Goal: Task Accomplishment & Management: Complete application form

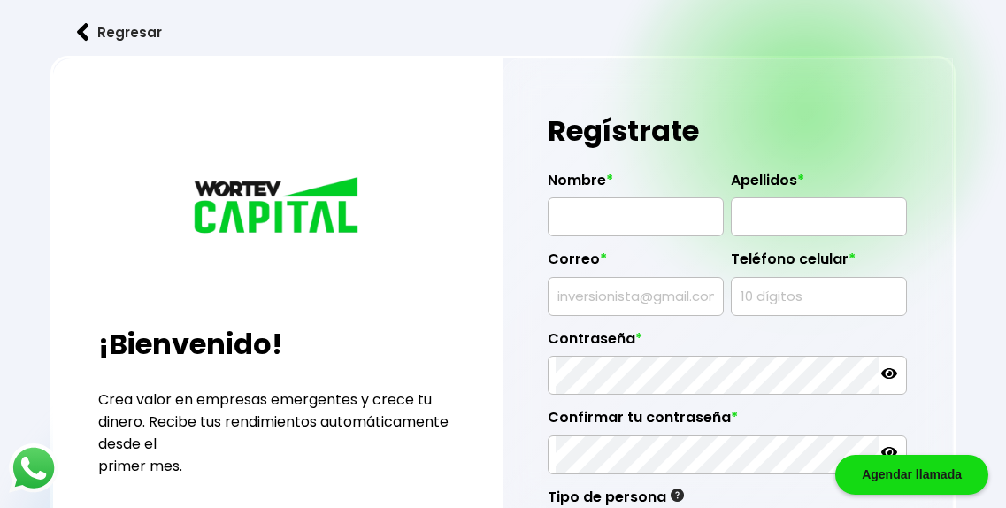
click at [602, 223] on input "text" at bounding box center [636, 216] width 160 height 37
type input "ENRIQUE FARIAS RODRIGUEZ"
type input "enriquefariasrdz@gmail.com"
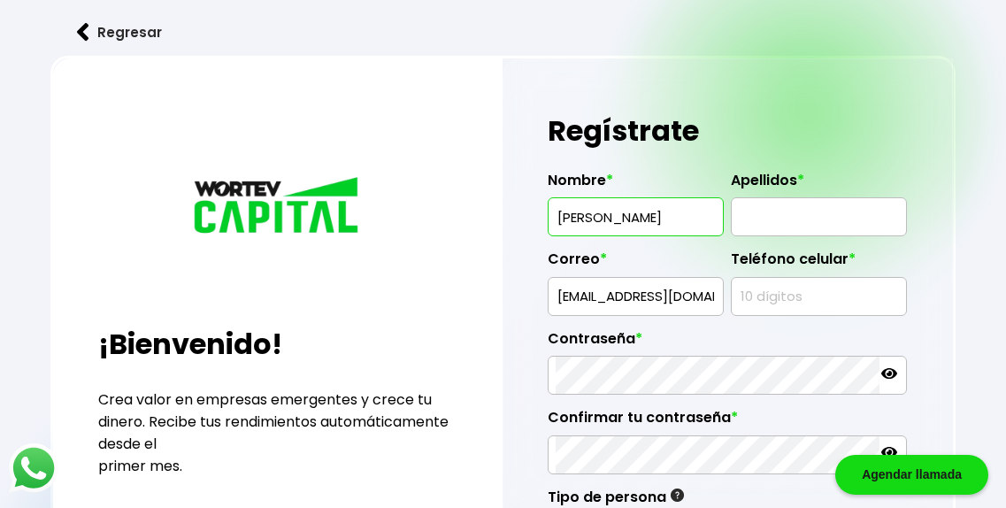
type input "8118213655"
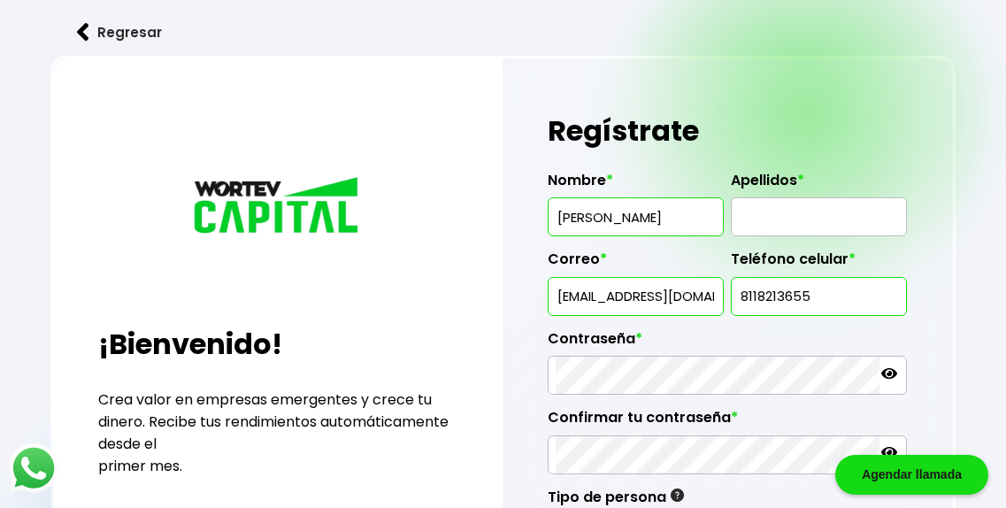
click at [687, 218] on body "Agendar llamada Regresar ¡Bienvenido! Crea valor en empresas emergentes y crece…" at bounding box center [503, 428] width 1006 height 856
click at [650, 221] on input "ENRIQUE FARIAS RODRIGUEZ" at bounding box center [636, 216] width 160 height 37
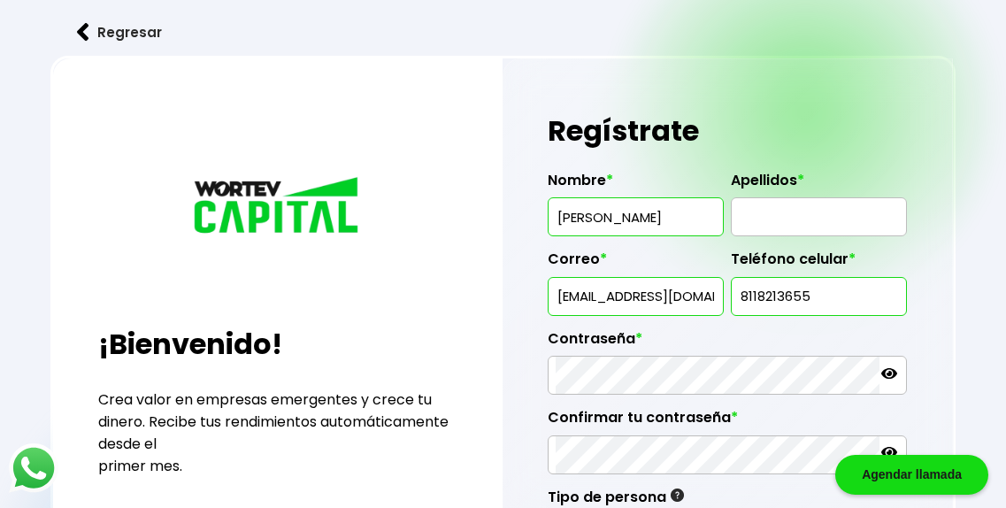
type input "ENRIQUE"
paste input "FARIAS RODRIGUEZ"
type input "FARIAS RODRIGUEZ"
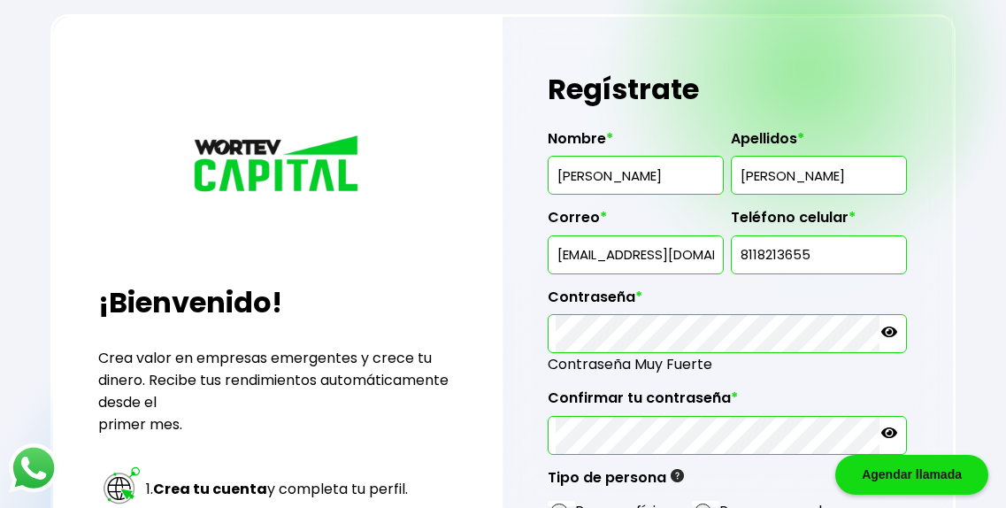
scroll to position [238, 0]
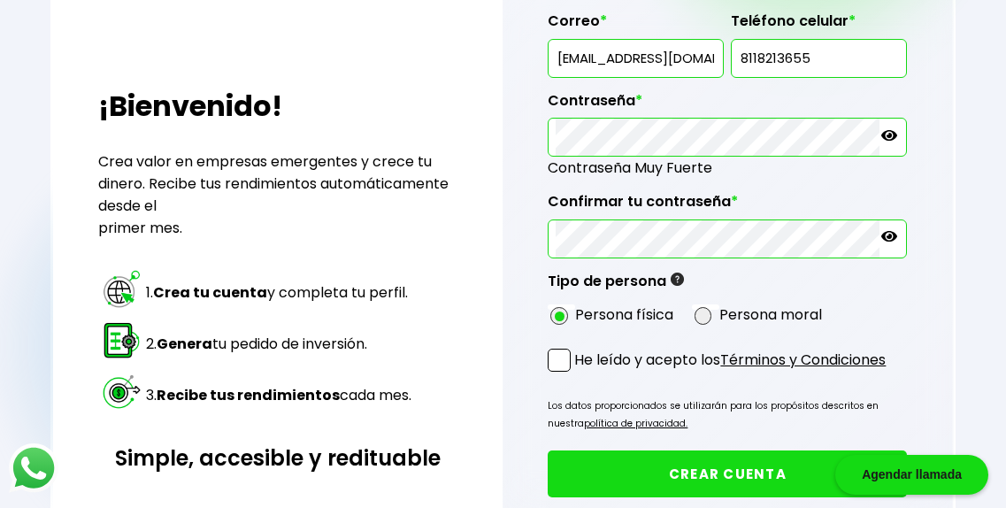
click at [563, 372] on span at bounding box center [559, 360] width 23 height 23
click at [578, 373] on input "He leído y acepto los Términos y Condiciones" at bounding box center [578, 373] width 0 height 0
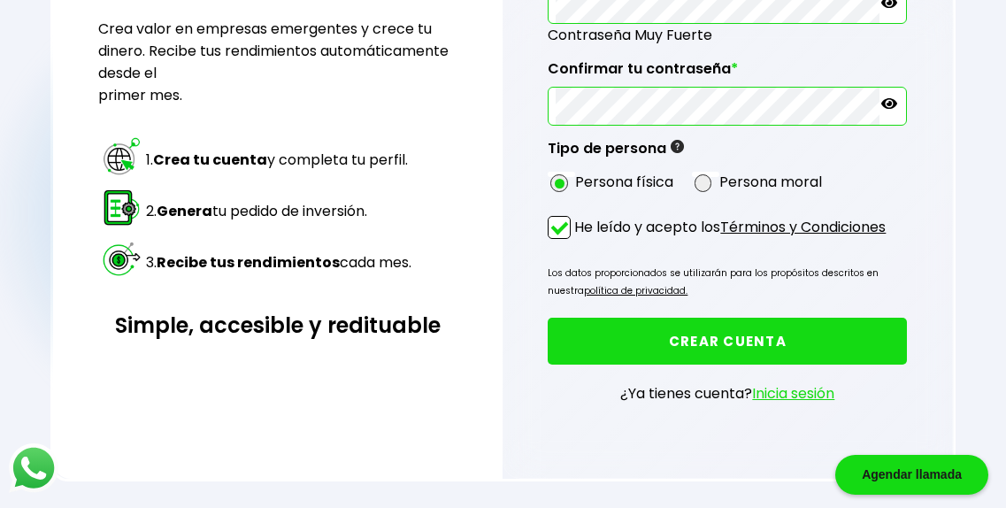
scroll to position [422, 0]
click at [709, 344] on button "CREAR CUENTA" at bounding box center [727, 341] width 359 height 47
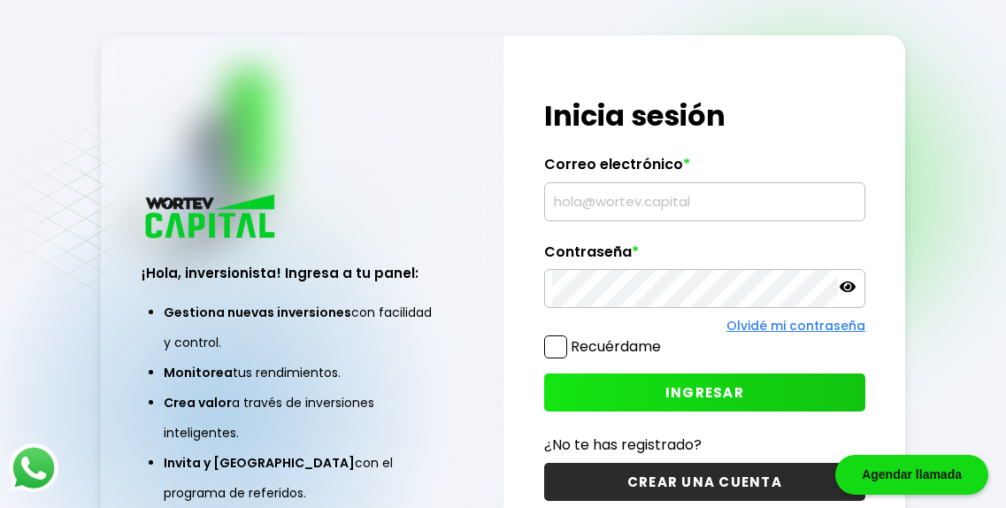
click at [655, 200] on input "text" at bounding box center [704, 201] width 305 height 37
type input "enriquefariasrdz@gmail.com"
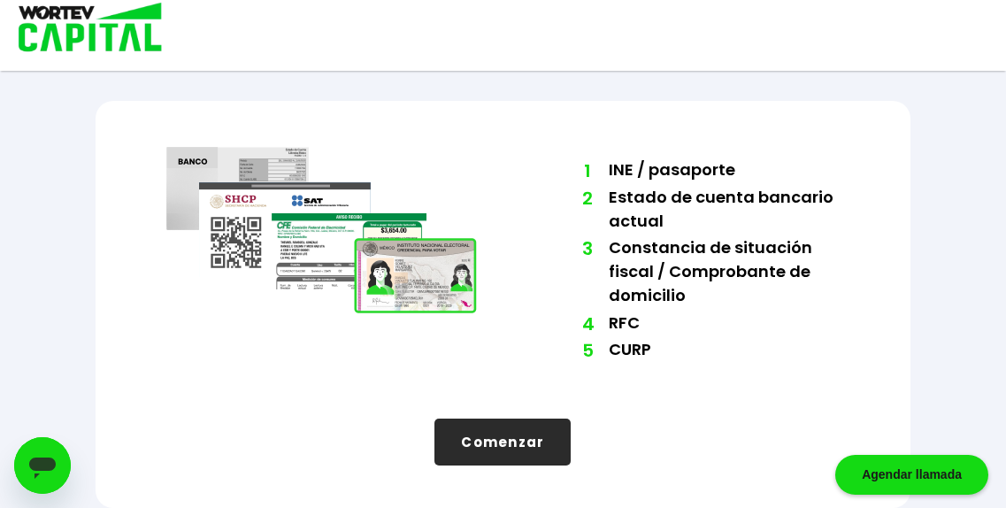
scroll to position [238, 0]
click at [530, 425] on button "Comenzar" at bounding box center [502, 441] width 136 height 47
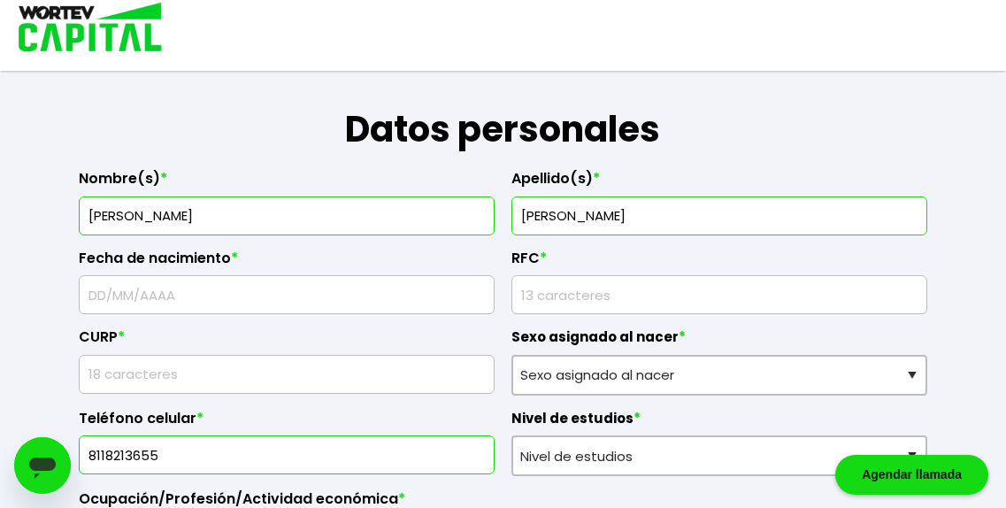
click at [357, 310] on input "text" at bounding box center [287, 294] width 400 height 37
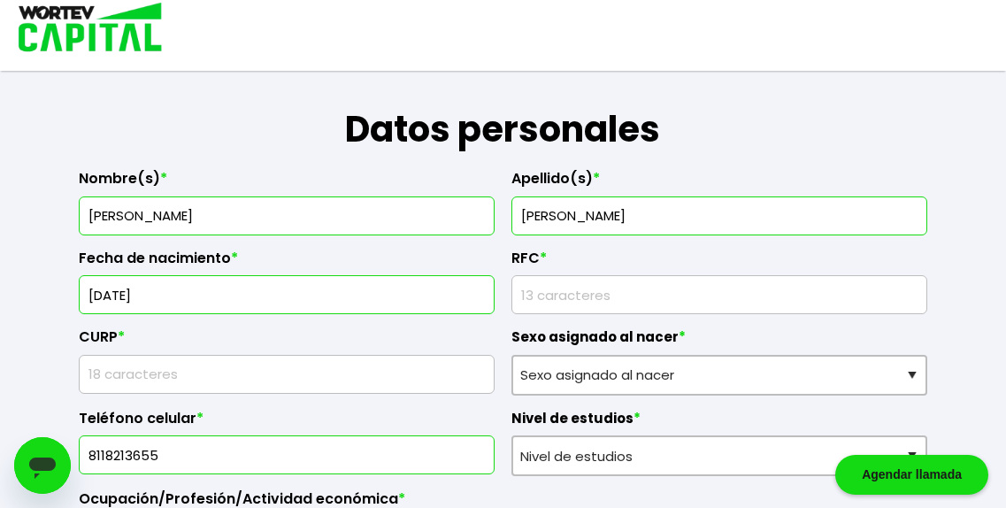
type input "18/12/1977"
click at [556, 313] on input "rfc" at bounding box center [719, 294] width 400 height 37
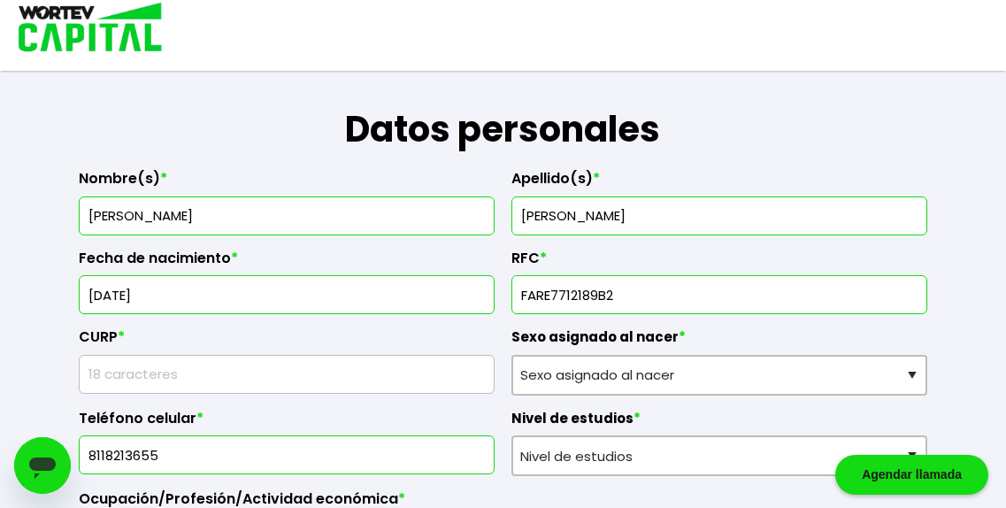
type input "FARE7712189B2"
type input "FARE77121"
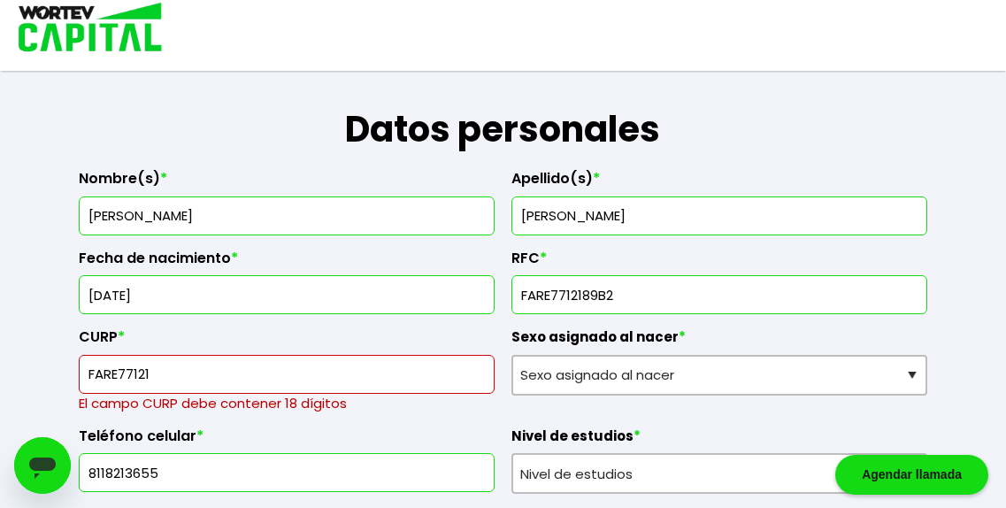
click at [747, 303] on input "rfc" at bounding box center [719, 294] width 400 height 37
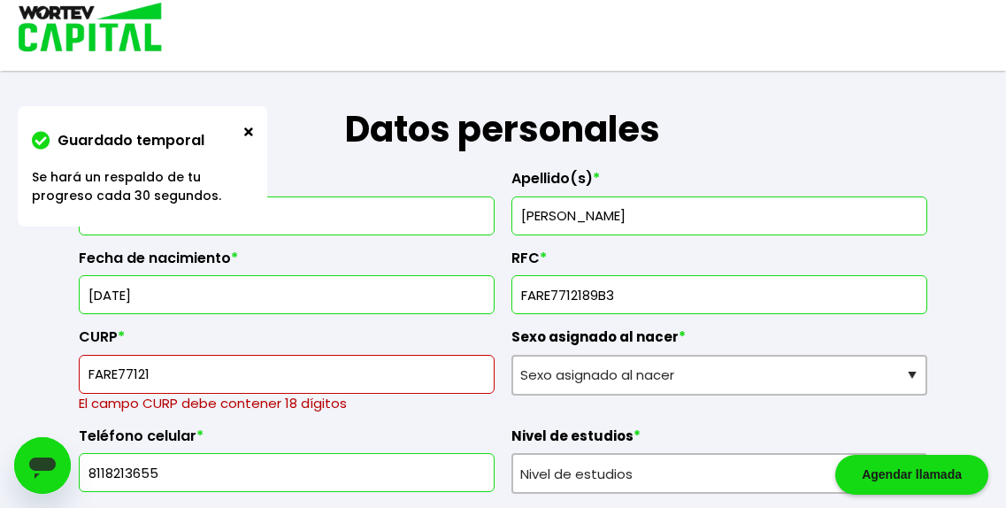
type input "FARE7712189B3"
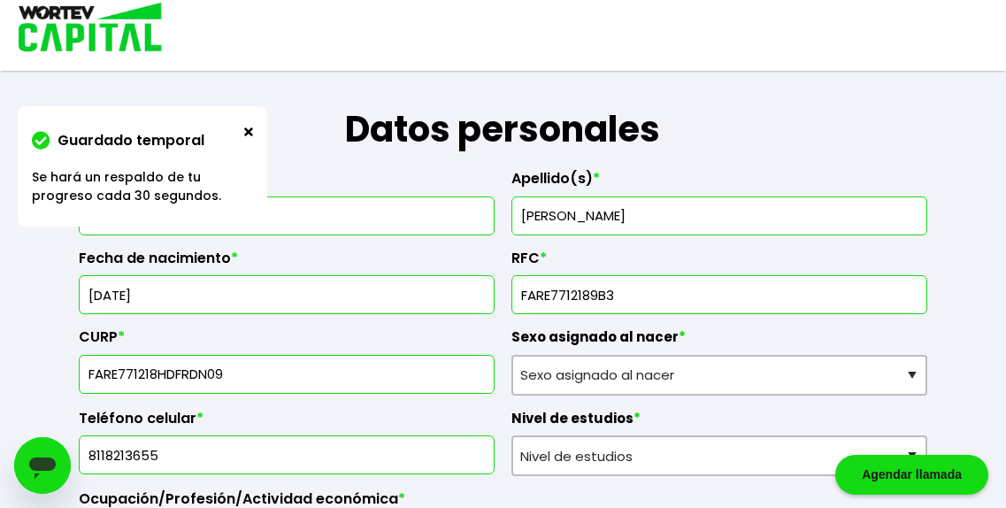
type input "FARE771218HDFRDN09"
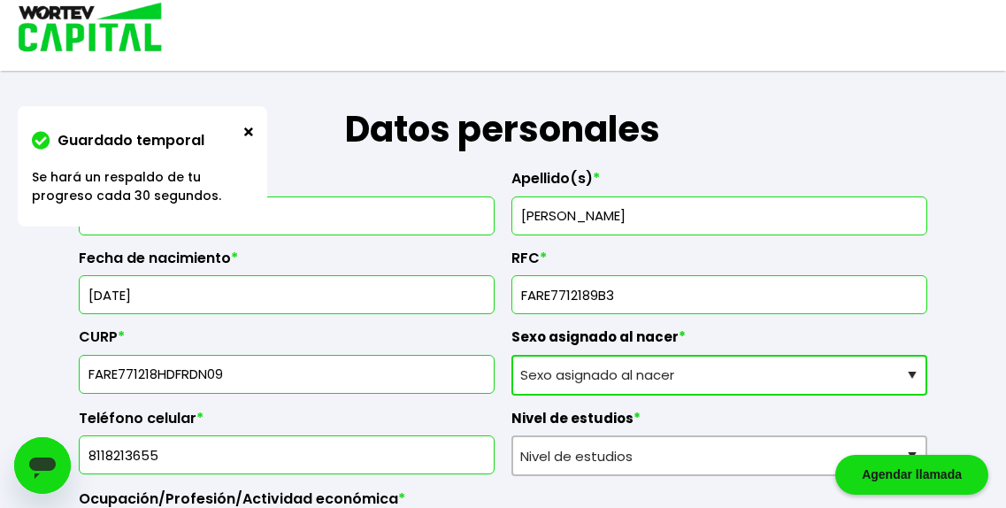
click at [641, 390] on select "Sexo asignado al nacer Hombre Mujer Prefiero no contestar" at bounding box center [719, 375] width 416 height 41
select select "Hombre"
click at [511, 372] on select "Sexo asignado al nacer Hombre Mujer Prefiero no contestar" at bounding box center [719, 375] width 416 height 41
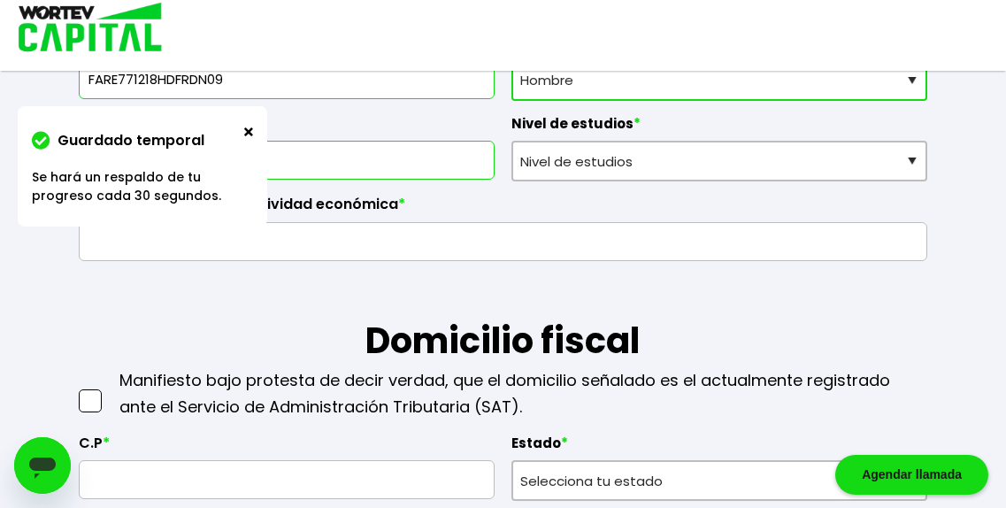
scroll to position [533, 0]
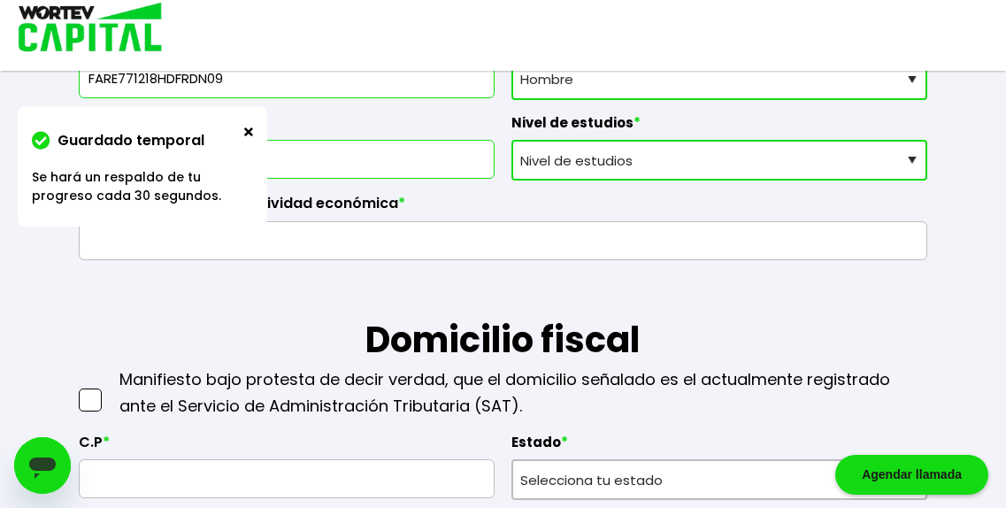
click at [648, 177] on select "Nivel de estudios Primaria Secundaria Bachillerato Licenciatura Posgrado" at bounding box center [719, 160] width 416 height 41
select select "Licenciatura"
click at [511, 160] on select "Nivel de estudios Primaria Secundaria Bachillerato Licenciatura Posgrado" at bounding box center [719, 160] width 416 height 41
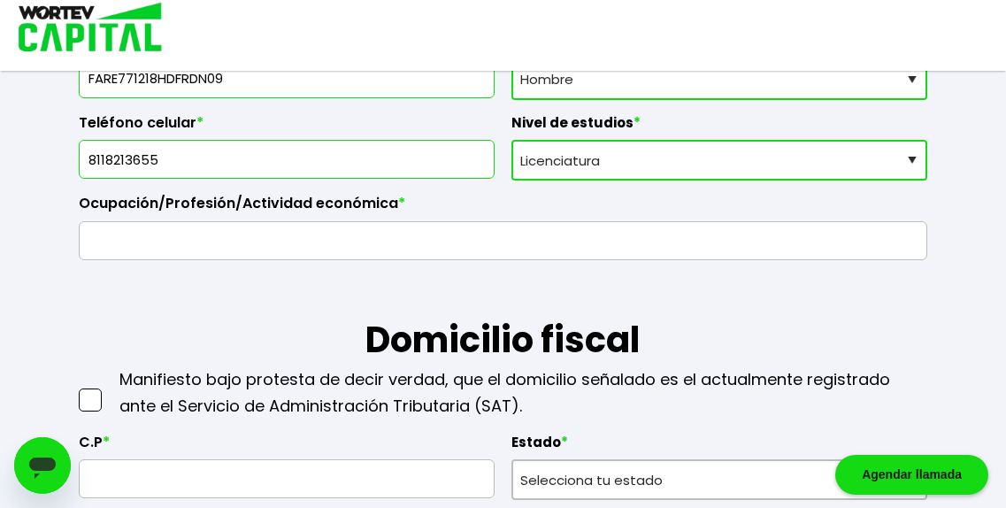
click at [342, 259] on input "text" at bounding box center [503, 240] width 832 height 37
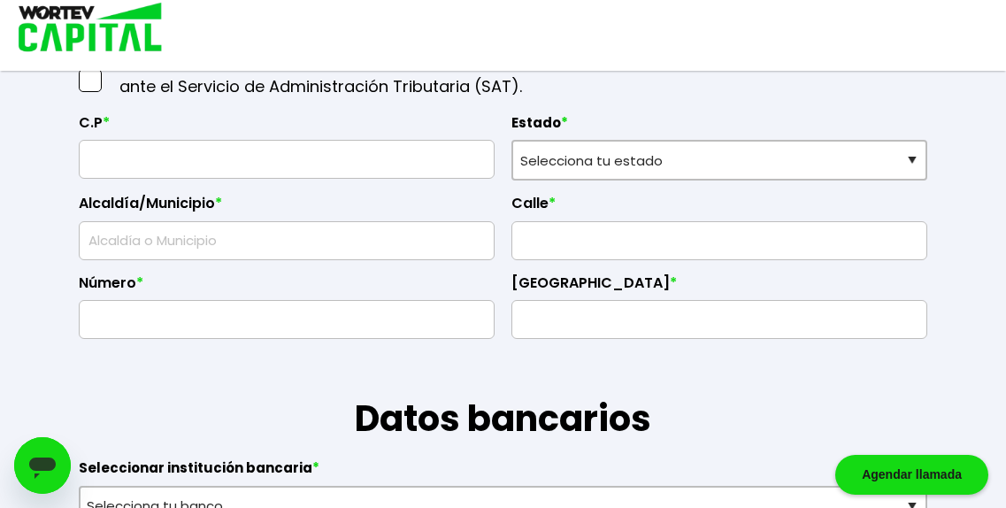
scroll to position [771, 0]
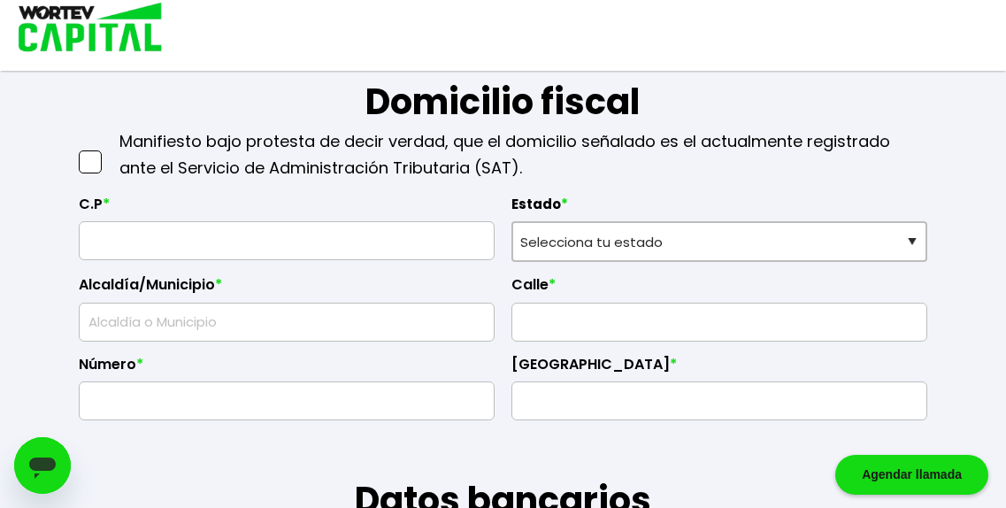
type input "Ingeniero Sistemas"
click at [102, 173] on span at bounding box center [90, 161] width 23 height 23
click at [109, 153] on input "checkbox" at bounding box center [109, 153] width 0 height 0
click at [146, 222] on label "C.P *" at bounding box center [287, 208] width 416 height 27
click at [151, 259] on input "text" at bounding box center [287, 240] width 400 height 37
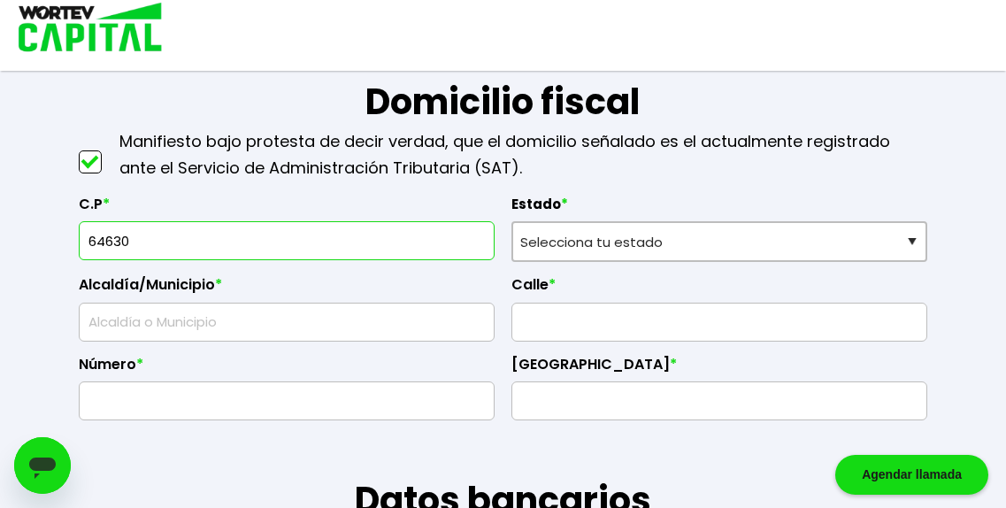
type input "64630"
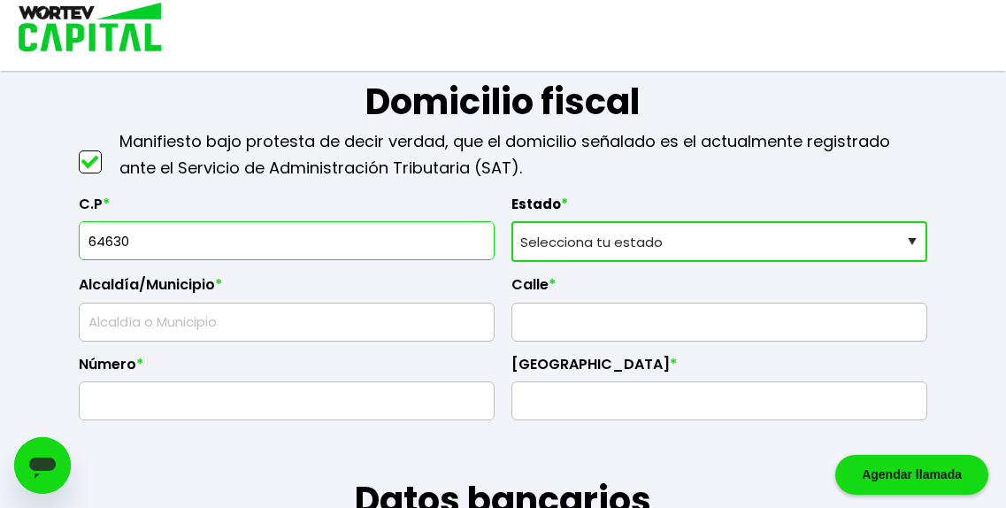
select select "NL"
type input "Monterrey"
type input "Colinas de San Jerónimo"
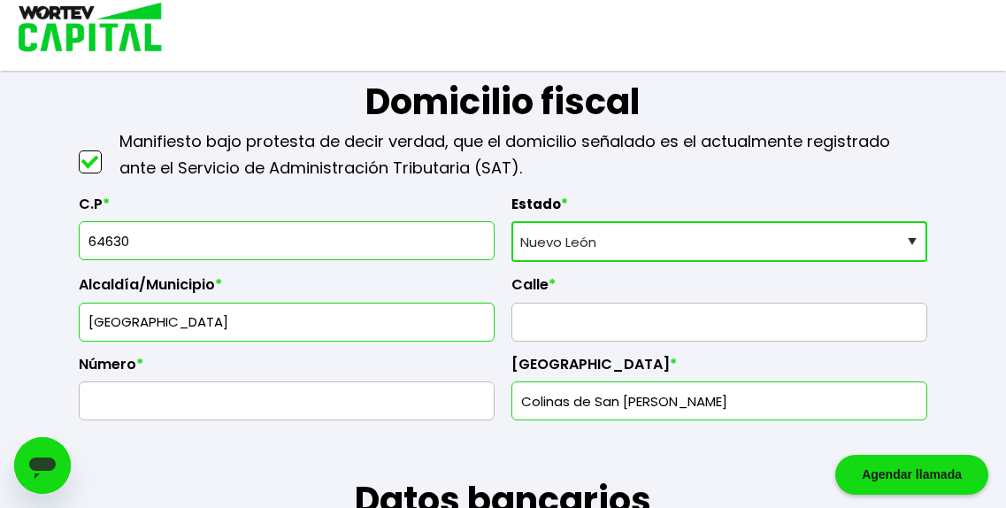
click at [586, 341] on input "text" at bounding box center [719, 321] width 400 height 37
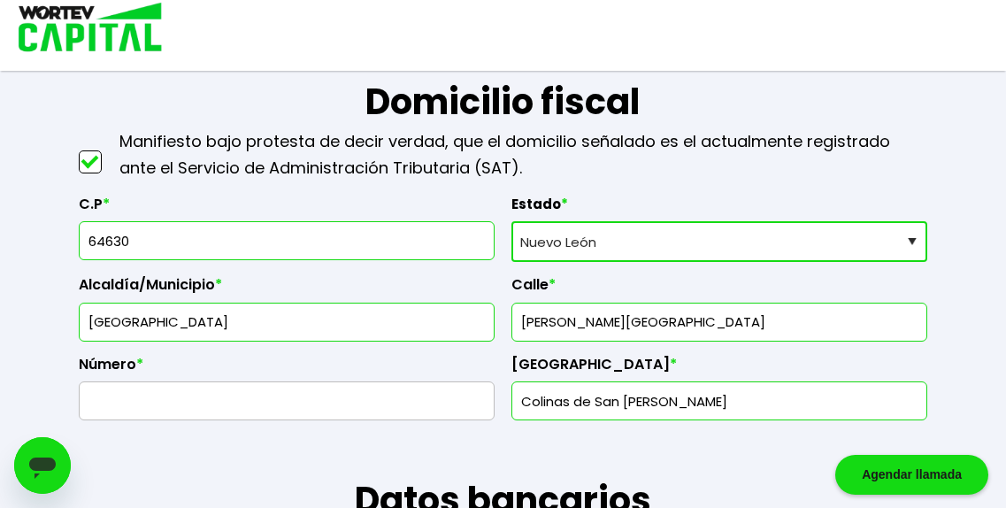
type input "Anatole France"
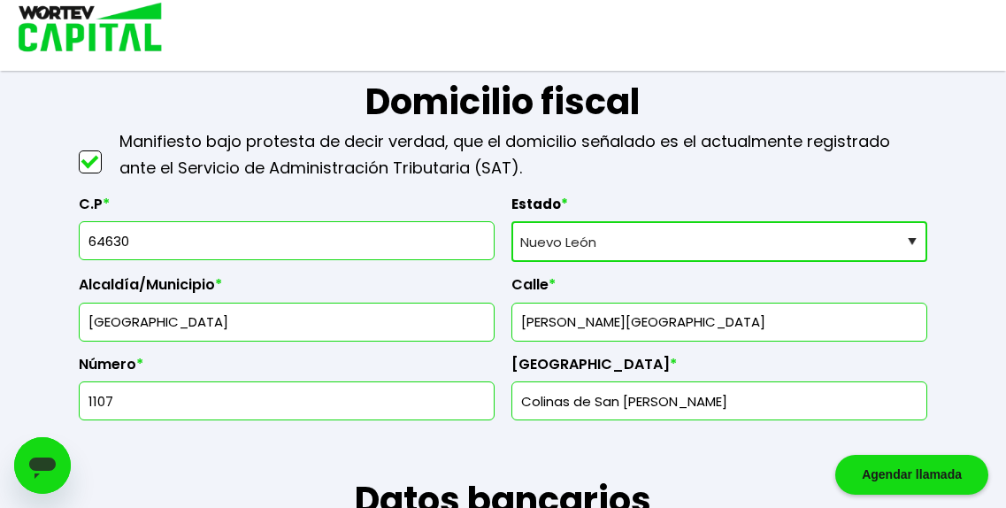
type input "1107"
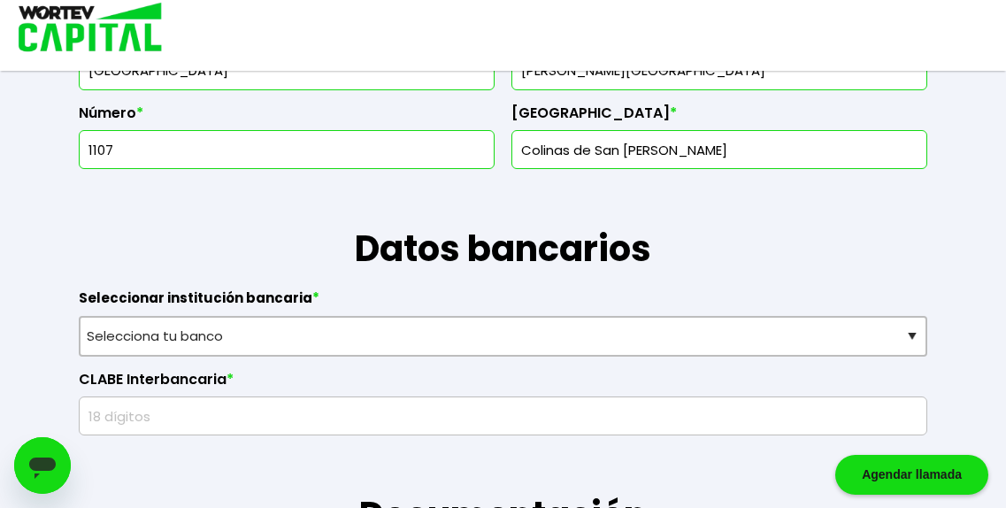
scroll to position [1104, 0]
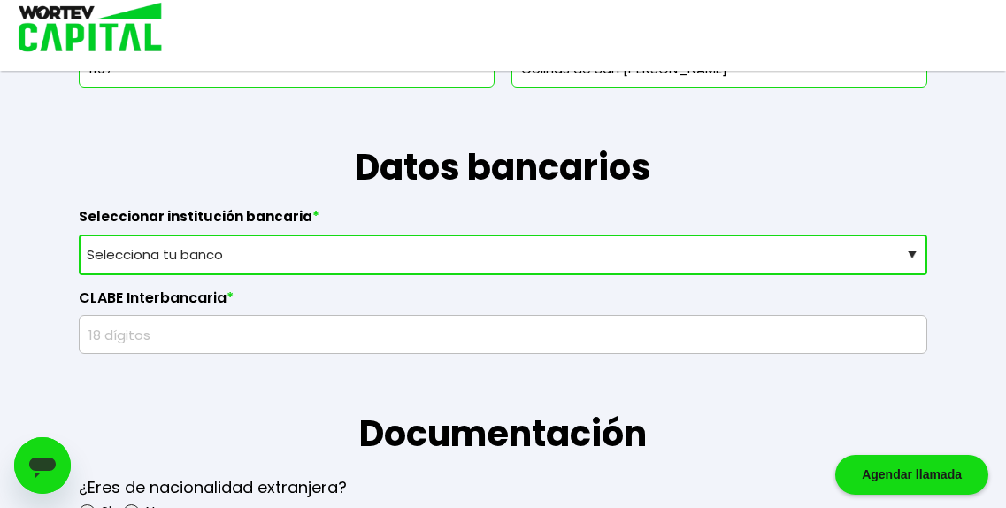
click at [445, 275] on select "Selecciona tu banco ABC Capital Actinver Afirme Albo ASP Banamex Banbajio Banco…" at bounding box center [503, 254] width 848 height 41
select select "BBVA Bancomer"
click at [85, 272] on select "Selecciona tu banco ABC Capital Actinver Afirme Albo ASP Banamex Banbajio Banco…" at bounding box center [503, 254] width 848 height 41
click at [280, 353] on input "text" at bounding box center [503, 334] width 832 height 37
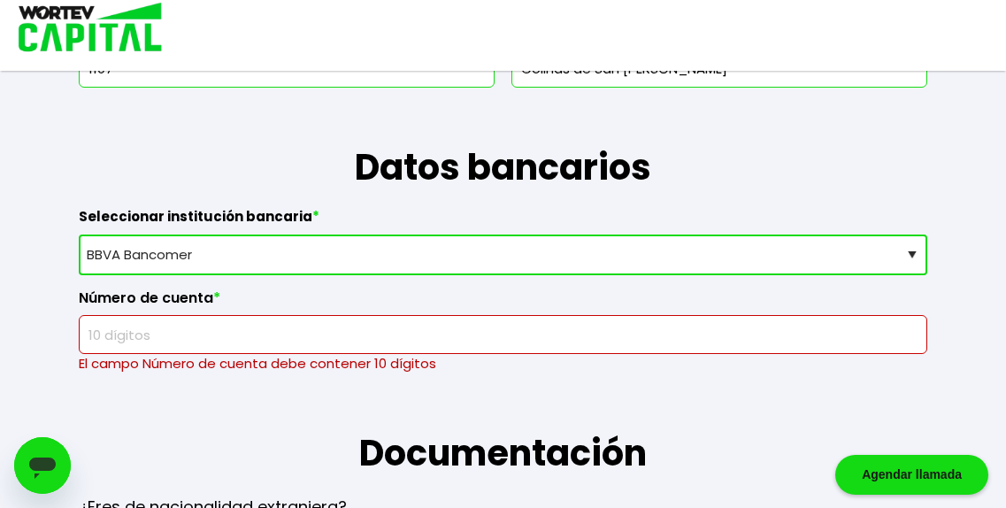
paste input "1506648749"
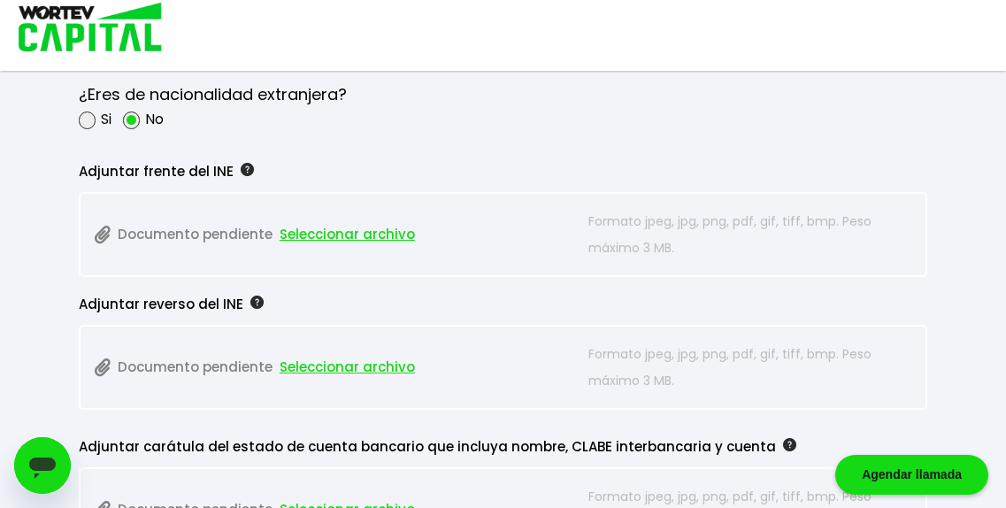
scroll to position [1531, 0]
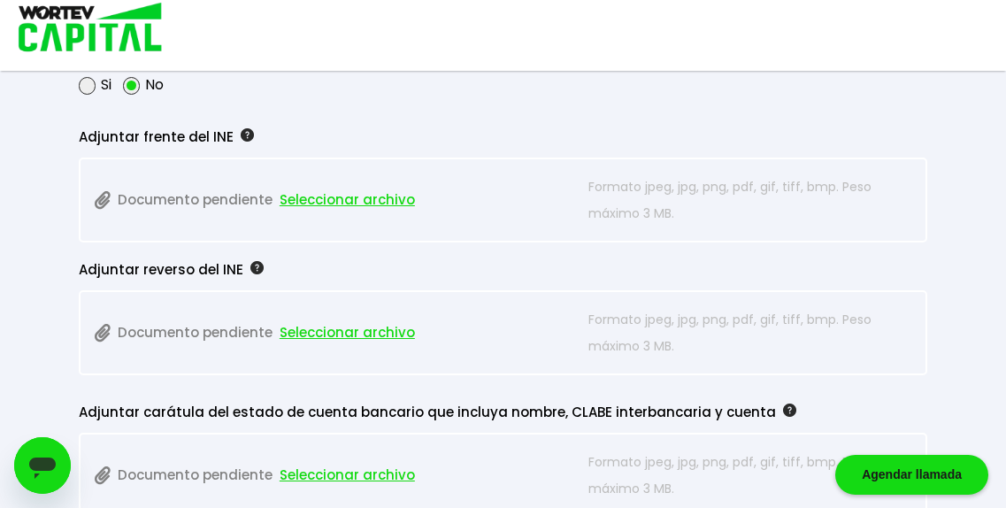
type input "1506648749"
click at [372, 213] on span "Seleccionar archivo" at bounding box center [347, 200] width 135 height 27
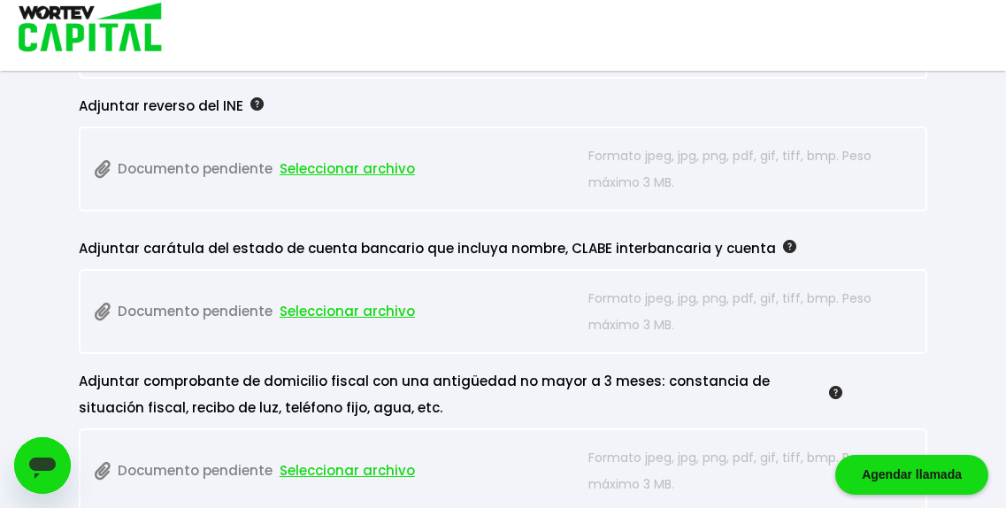
scroll to position [1673, 0]
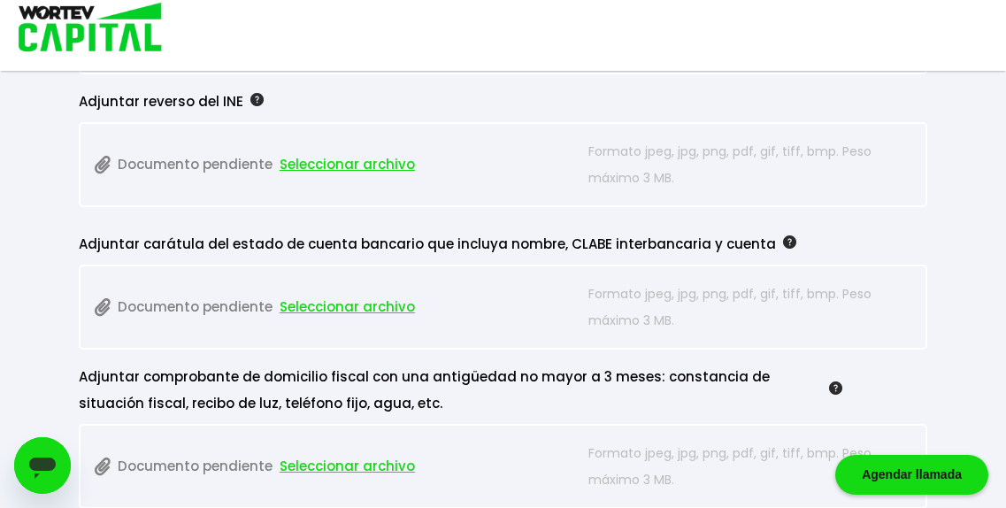
click at [387, 178] on span "Seleccionar archivo" at bounding box center [347, 164] width 135 height 27
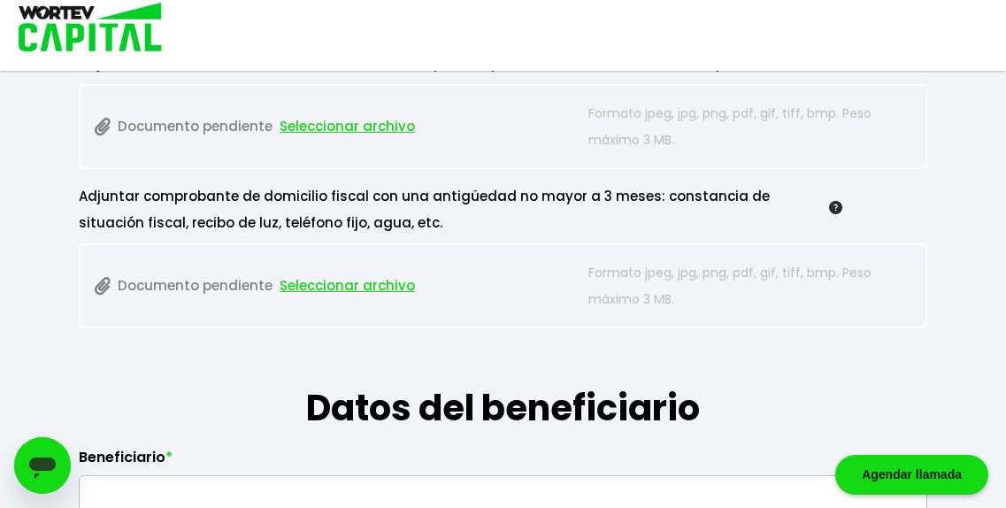
scroll to position [1809, 0]
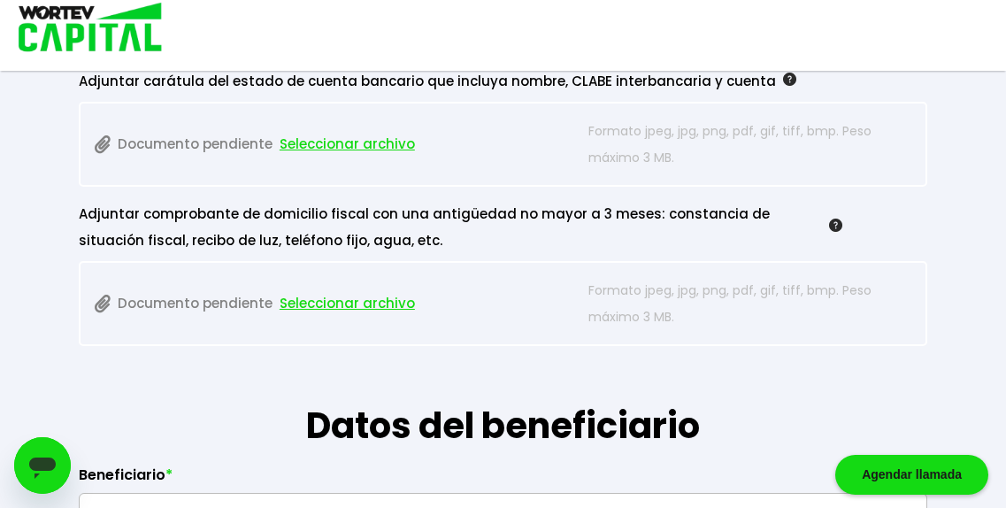
click at [383, 157] on span "Seleccionar archivo" at bounding box center [347, 144] width 135 height 27
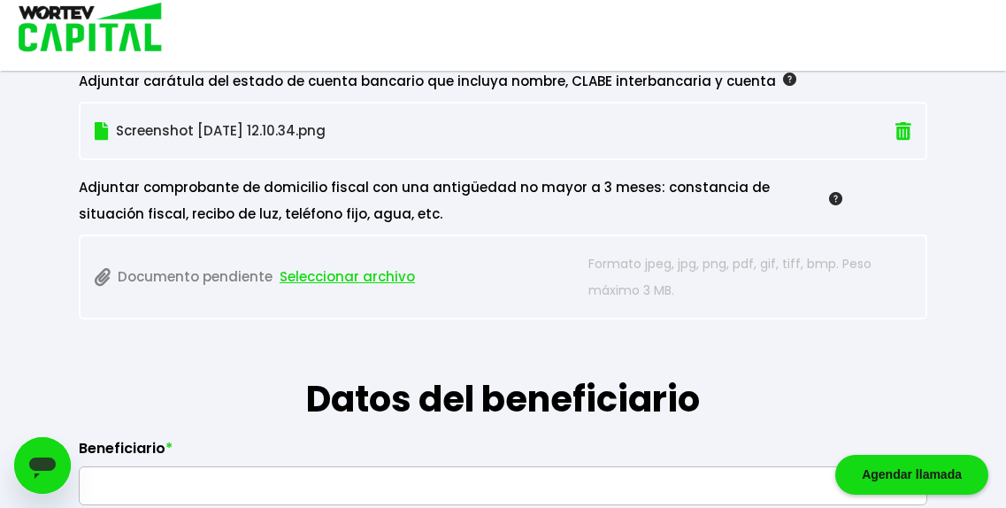
click at [384, 290] on span "Seleccionar archivo" at bounding box center [347, 277] width 135 height 27
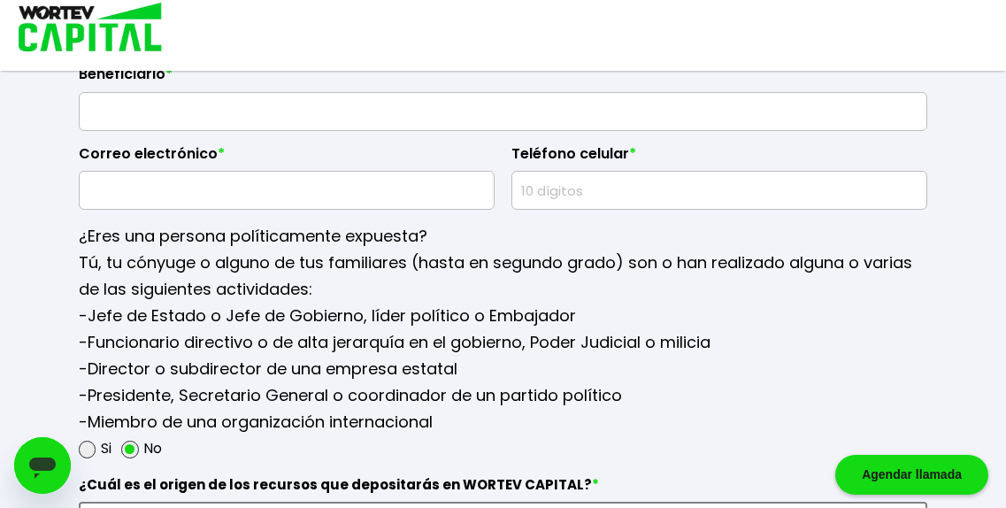
scroll to position [2173, 0]
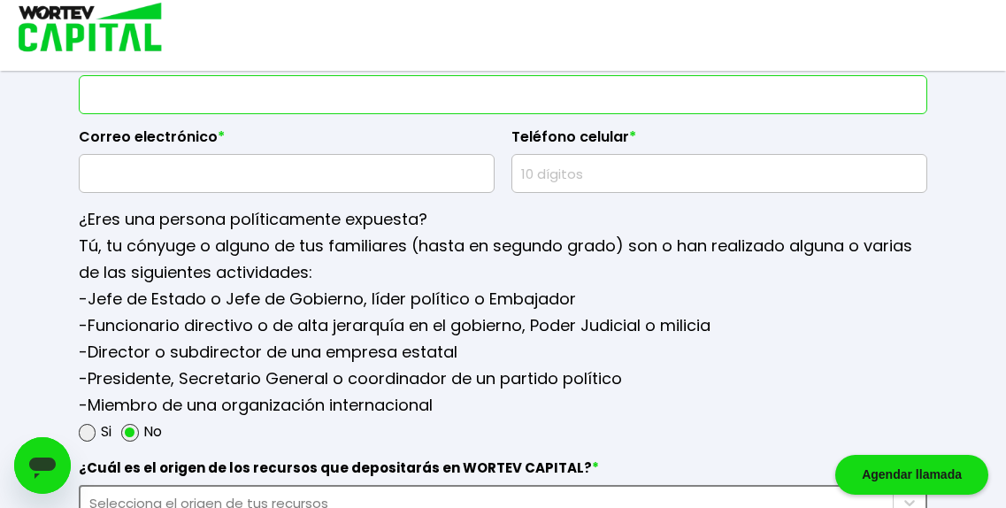
click at [414, 113] on input "text" at bounding box center [503, 94] width 832 height 37
type input "Maria Teresa Rodriguez Botello"
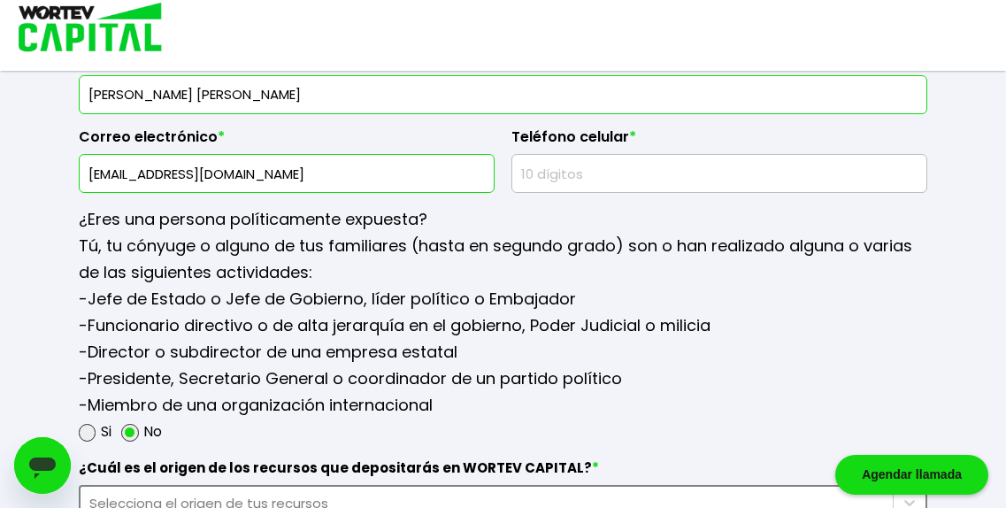
type input "efariasrivera@gmail.com"
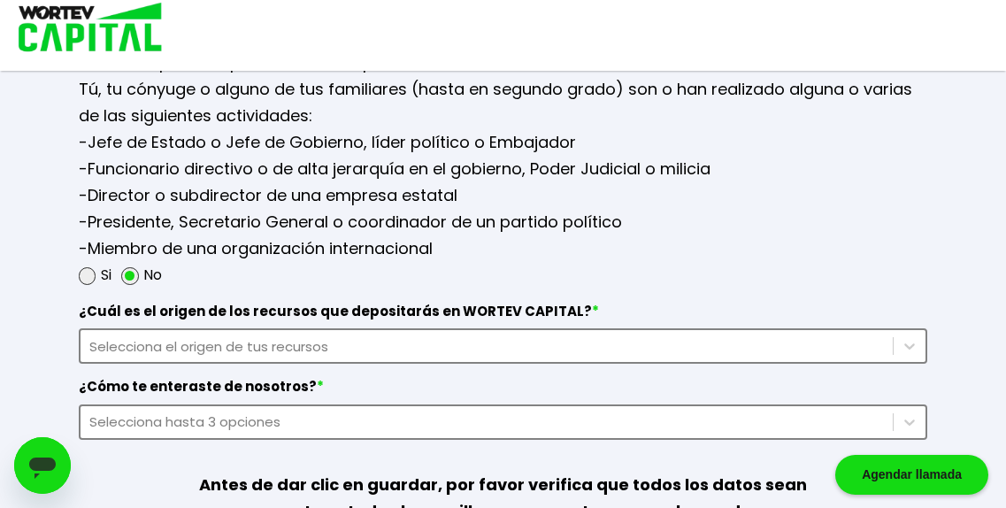
scroll to position [2333, 0]
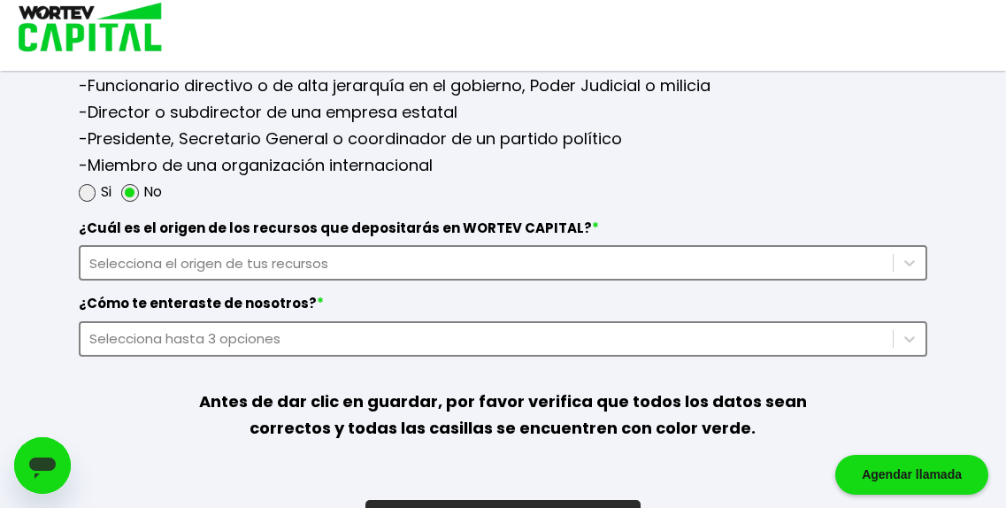
type input "8123204813"
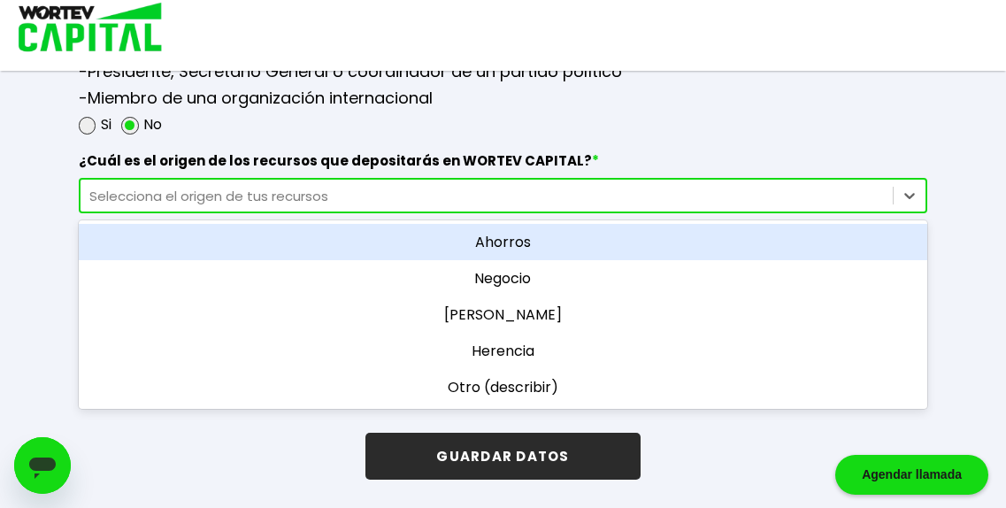
click at [452, 213] on div "option Ahorros focused, 1 of 5. 5 results available. Use Up and Down to choose …" at bounding box center [503, 195] width 848 height 35
click at [488, 260] on div "Ahorros" at bounding box center [503, 242] width 848 height 36
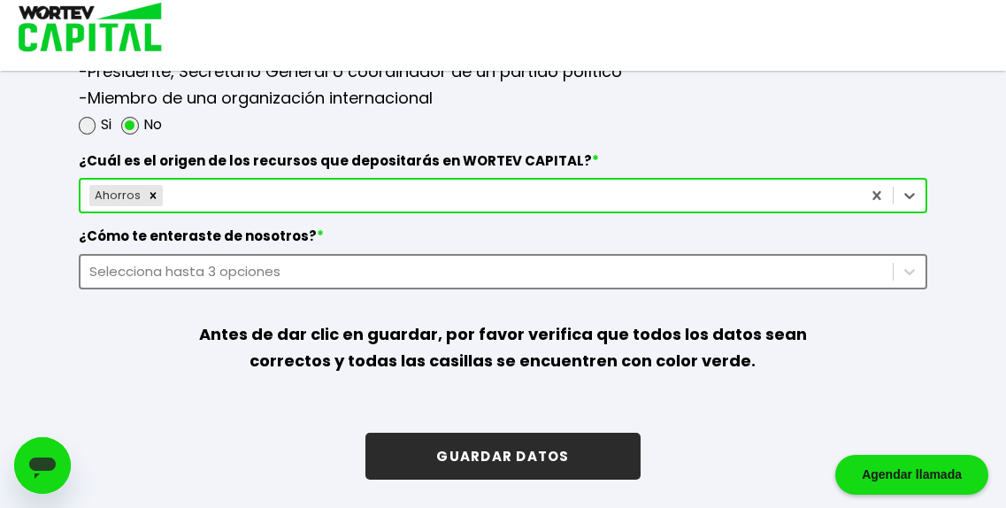
click at [409, 289] on div "Selecciona hasta 3 opciones" at bounding box center [503, 271] width 848 height 35
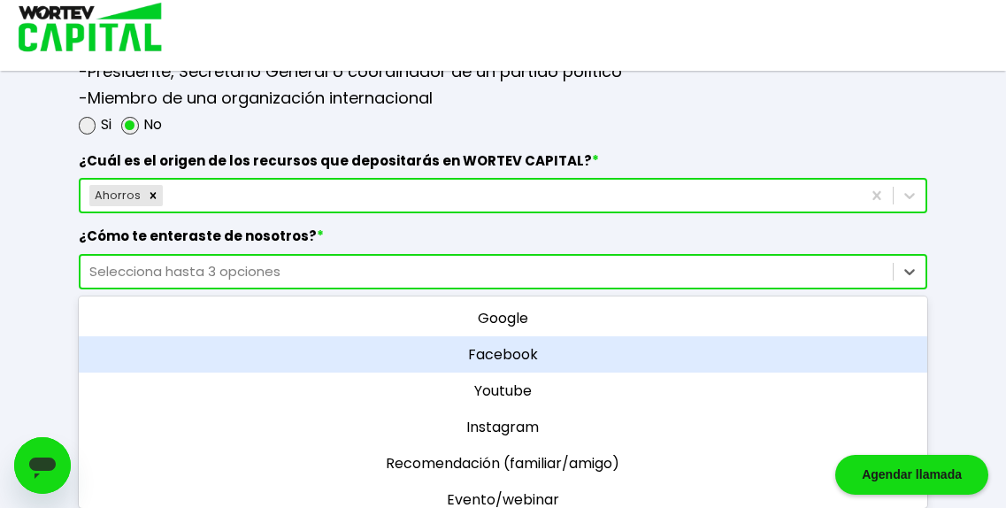
scroll to position [2575, 0]
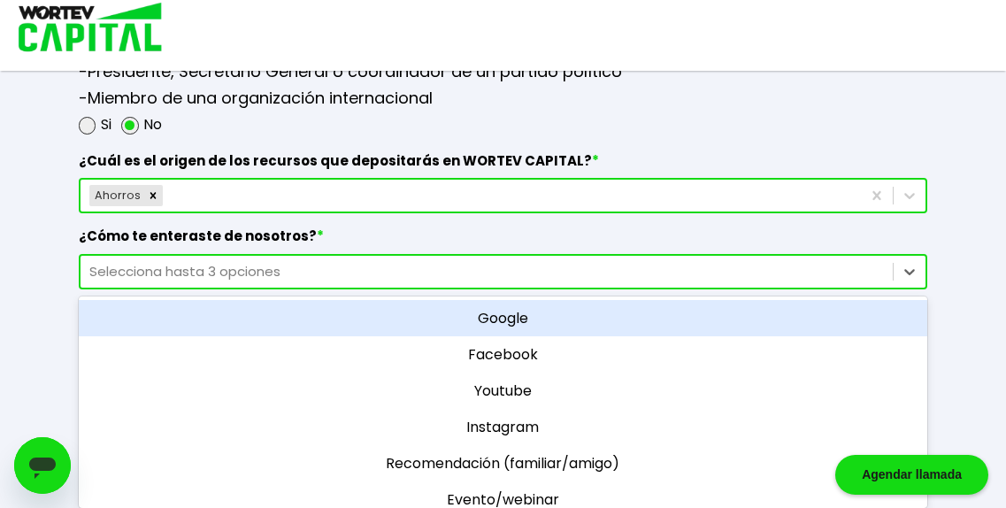
click at [456, 329] on div "Google" at bounding box center [503, 318] width 848 height 36
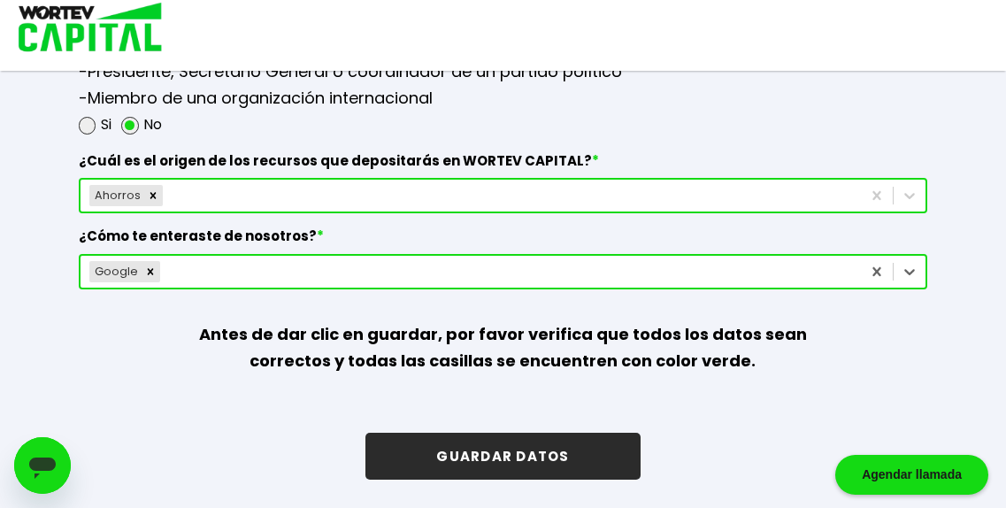
click at [519, 446] on button "GUARDAR DATOS" at bounding box center [502, 456] width 274 height 47
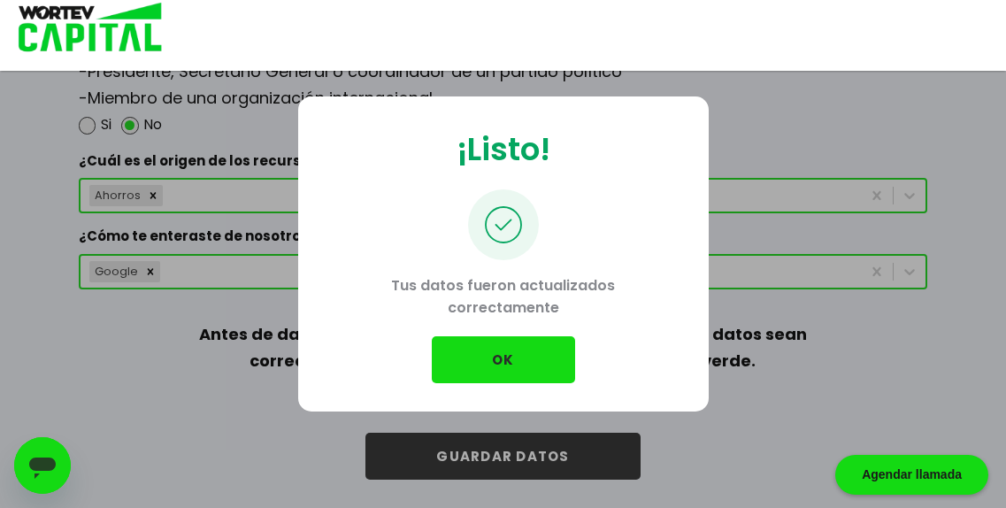
click at [523, 356] on button "OK" at bounding box center [503, 359] width 143 height 47
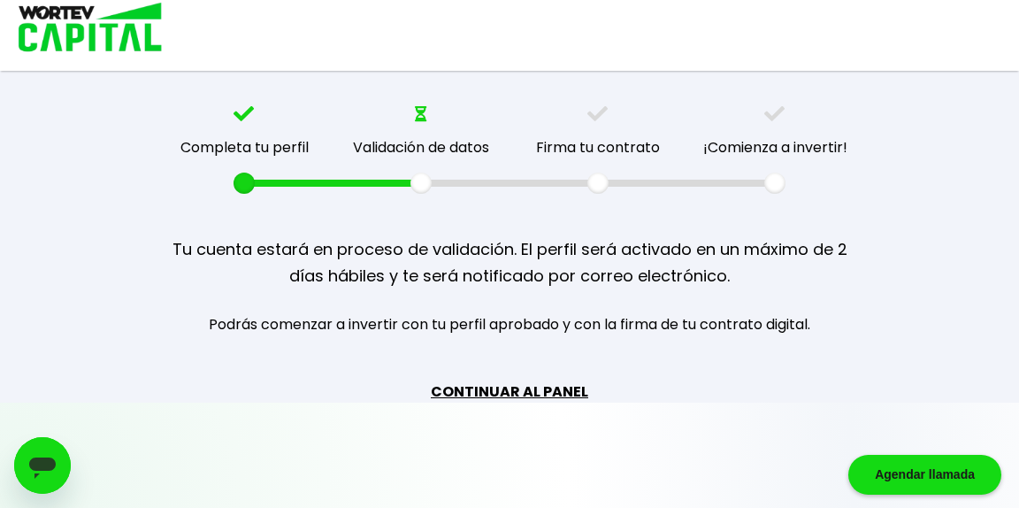
click at [542, 402] on link "CONTINUAR AL PANEL" at bounding box center [509, 391] width 157 height 22
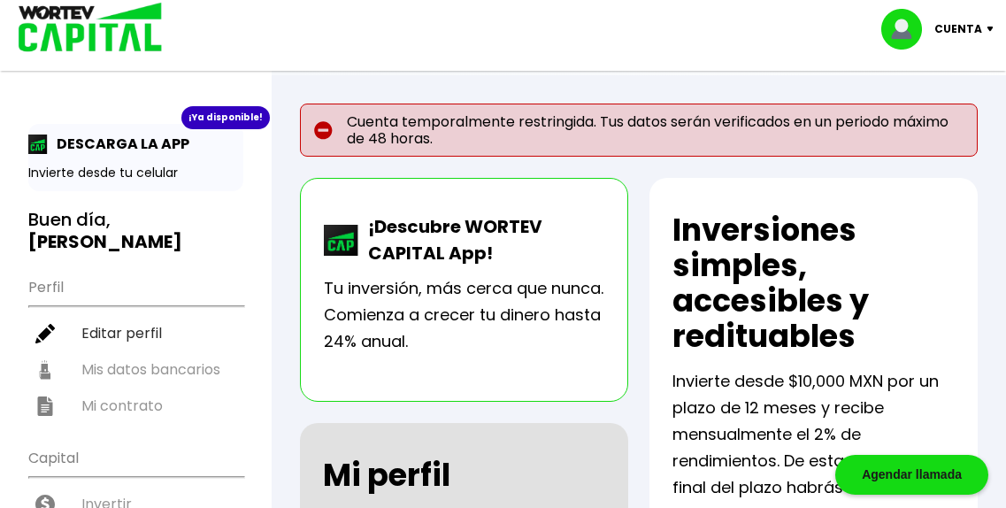
click at [161, 142] on p "DESCARGA LA APP" at bounding box center [119, 144] width 142 height 22
click at [215, 116] on div "¡Ya disponible!" at bounding box center [225, 117] width 88 height 23
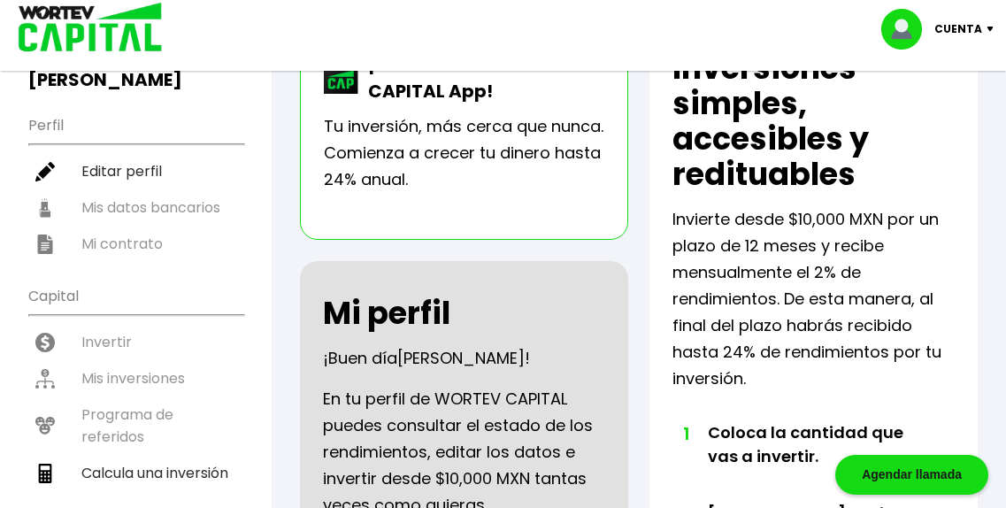
scroll to position [165, 0]
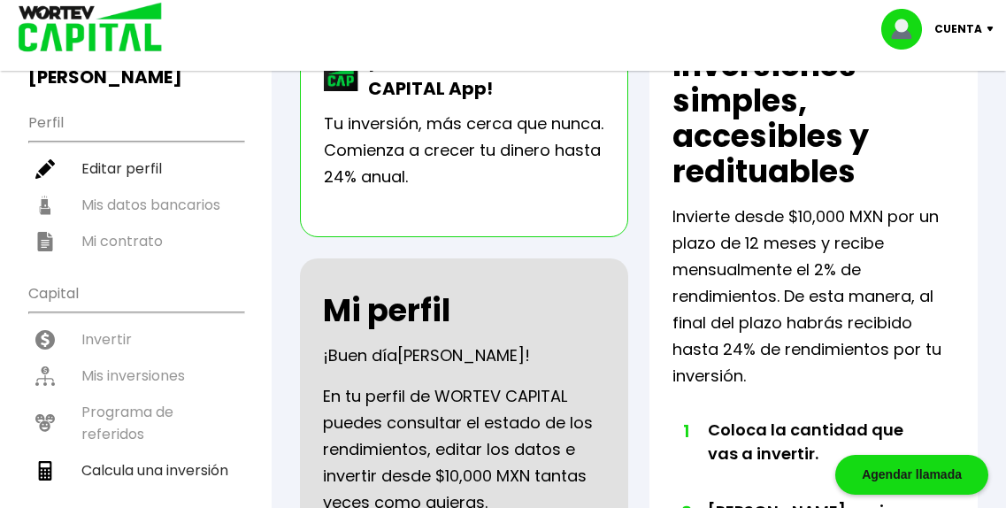
click at [954, 34] on p "Cuenta" at bounding box center [958, 29] width 48 height 27
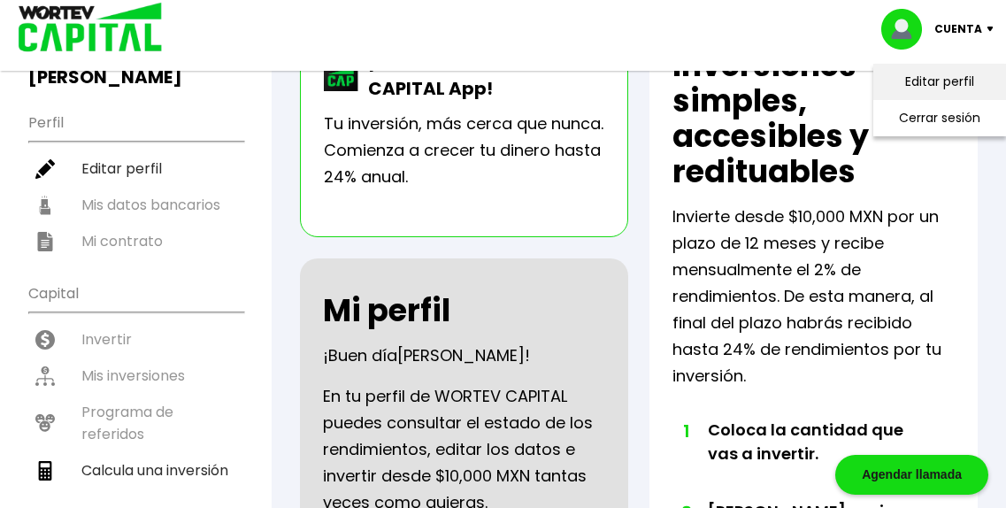
click at [950, 74] on li "Editar perfil" at bounding box center [940, 82] width 142 height 36
click at [938, 91] on link "Editar perfil" at bounding box center [939, 82] width 69 height 19
select select "Hombre"
select select "Licenciatura"
select select "NL"
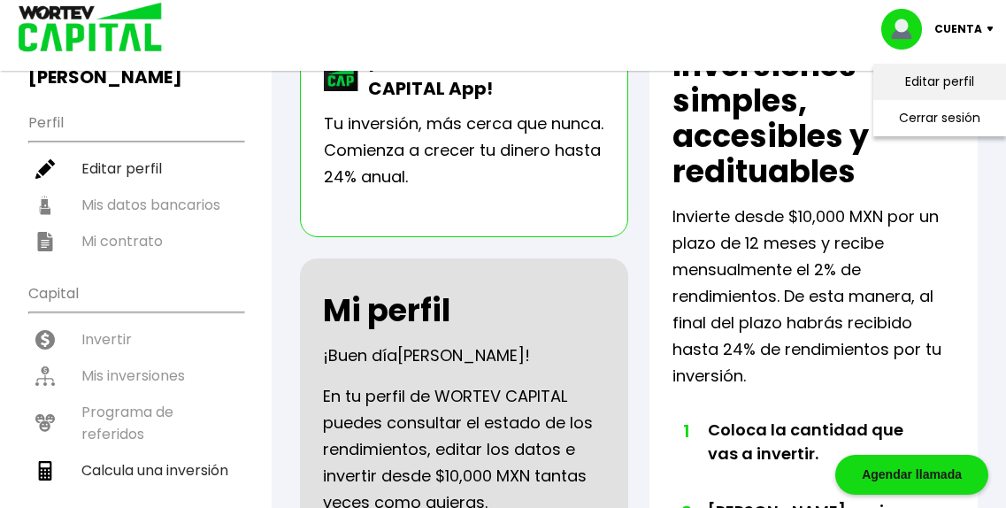
select select "BBVA Bancomer"
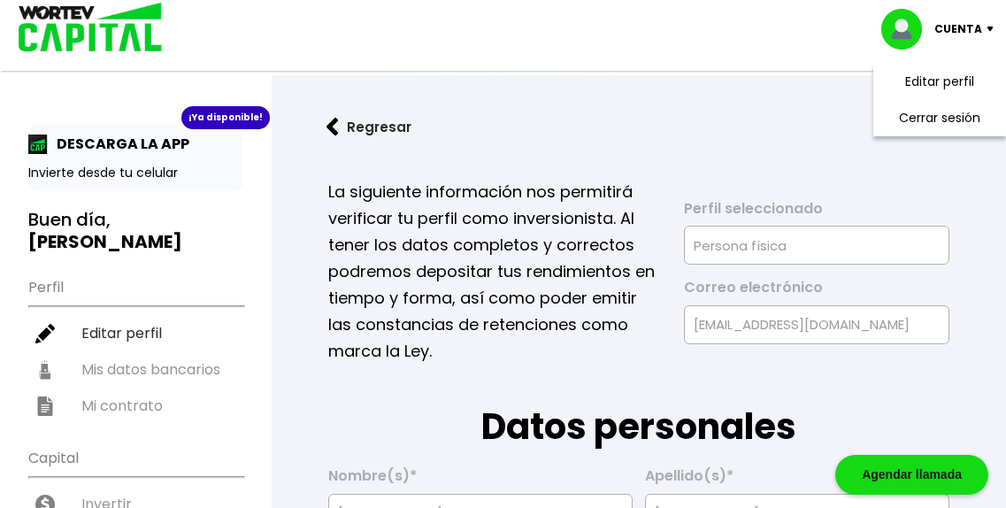
click at [375, 130] on button "Regresar" at bounding box center [369, 126] width 138 height 47
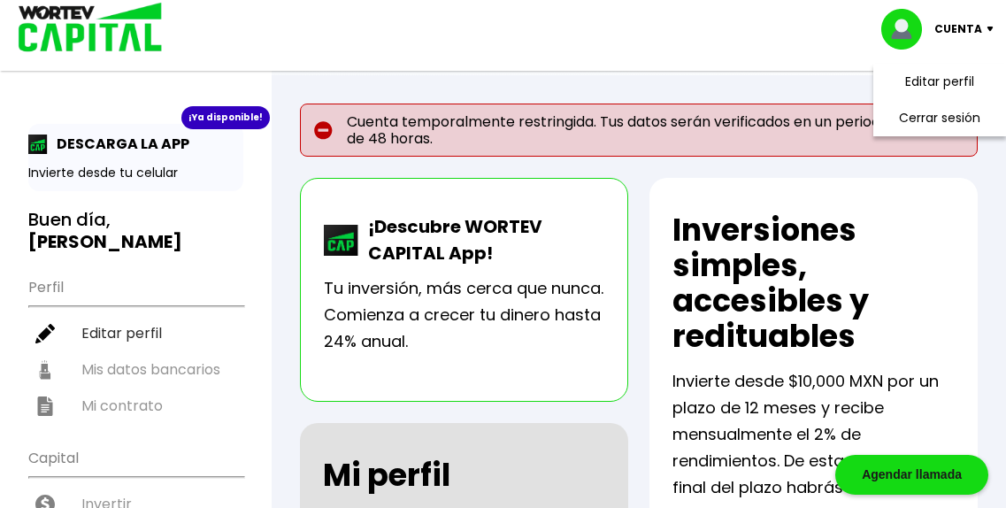
click at [945, 123] on li "Cerrar sesión" at bounding box center [940, 118] width 142 height 36
